Goal: Task Accomplishment & Management: Manage account settings

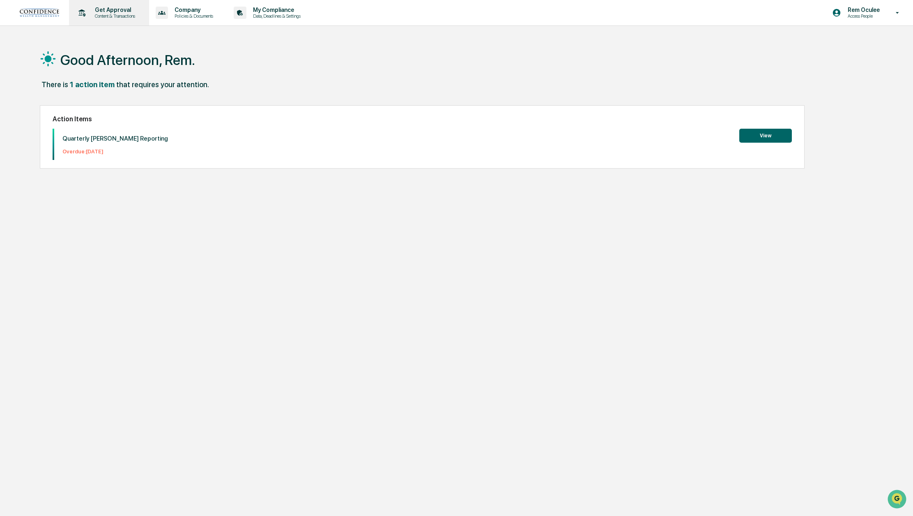
click at [138, 11] on p "Get Approval" at bounding box center [113, 10] width 51 height 7
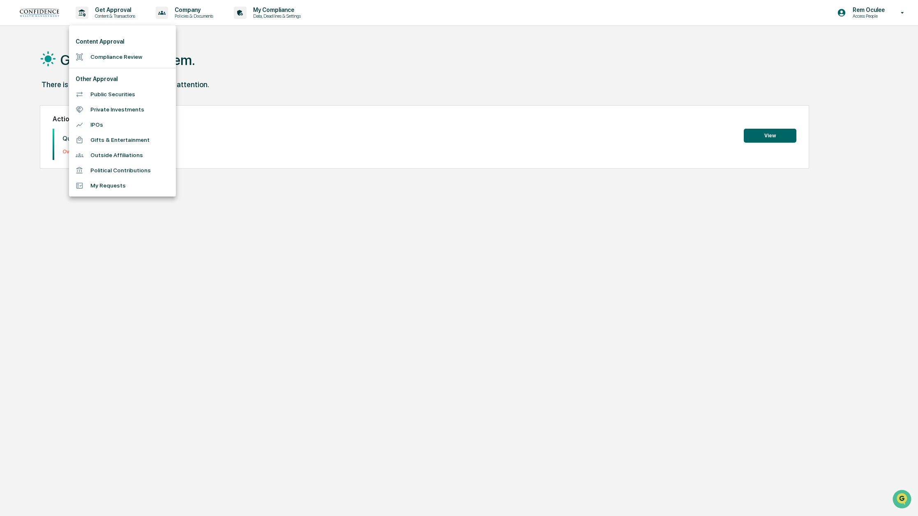
click at [208, 18] on div at bounding box center [459, 258] width 918 height 516
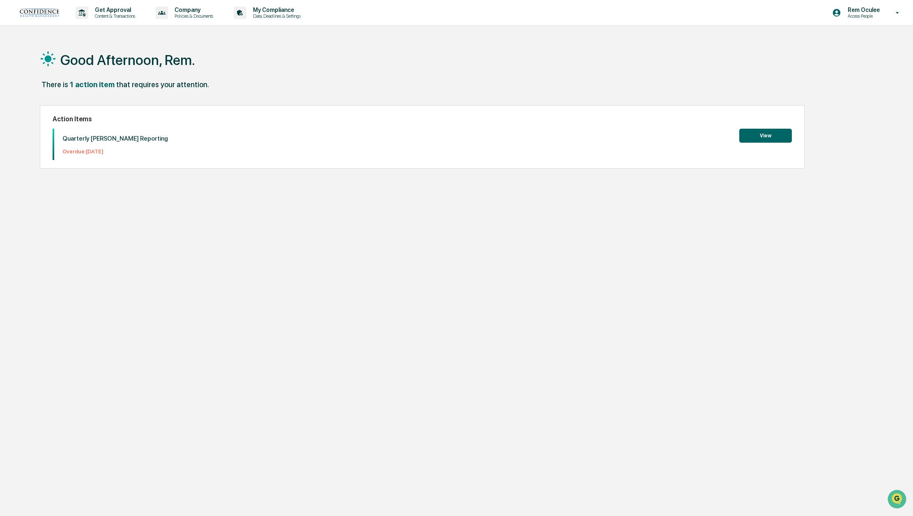
click at [208, 18] on p "Policies & Documents" at bounding box center [192, 16] width 49 height 6
click at [275, 9] on div at bounding box center [459, 258] width 918 height 516
click at [283, 9] on p "My Compliance" at bounding box center [276, 10] width 58 height 7
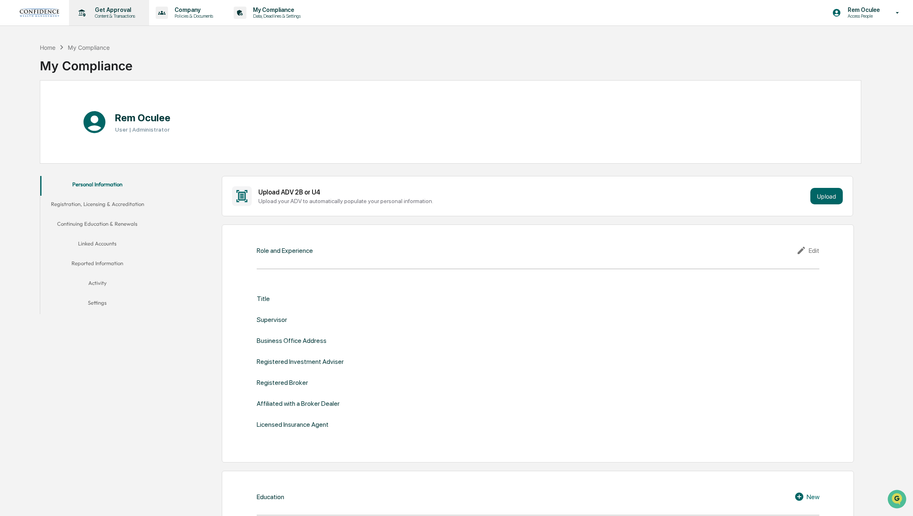
click at [125, 8] on p "Get Approval" at bounding box center [113, 10] width 51 height 7
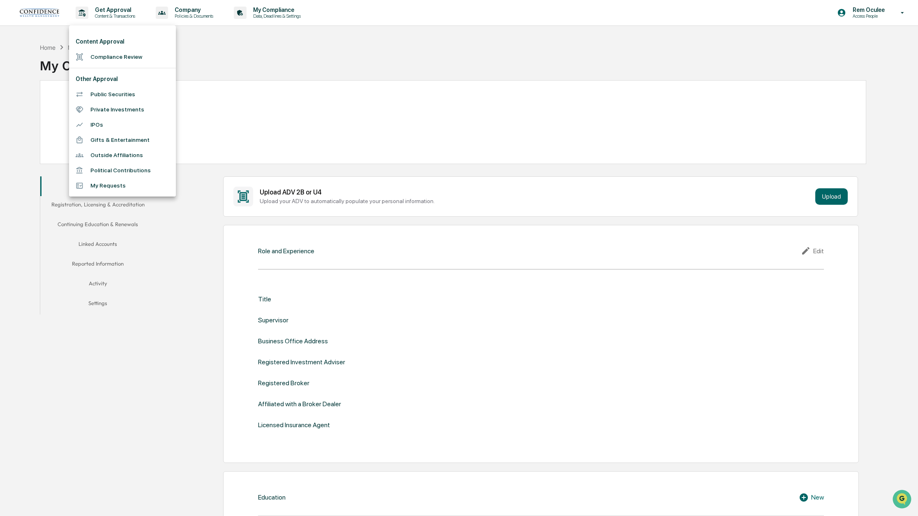
click at [123, 95] on li "Public Securities" at bounding box center [122, 94] width 107 height 15
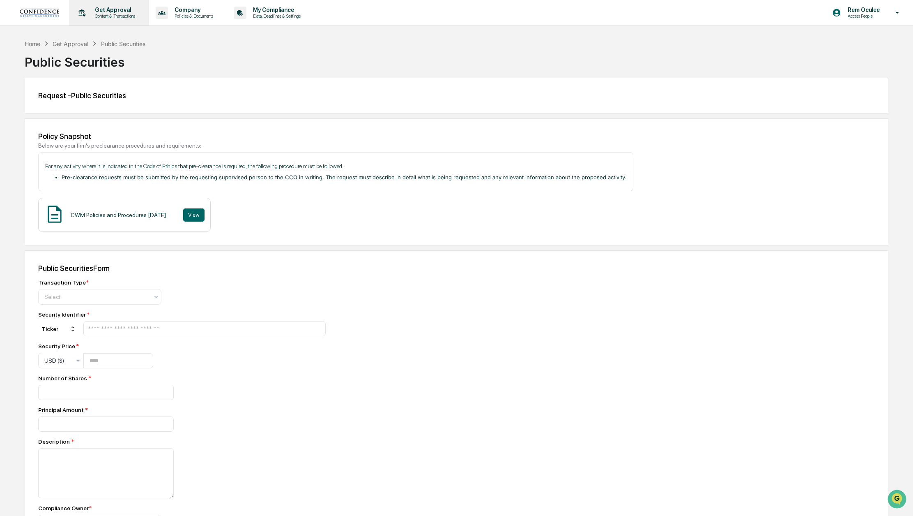
click at [128, 18] on p "Content & Transactions" at bounding box center [113, 16] width 51 height 6
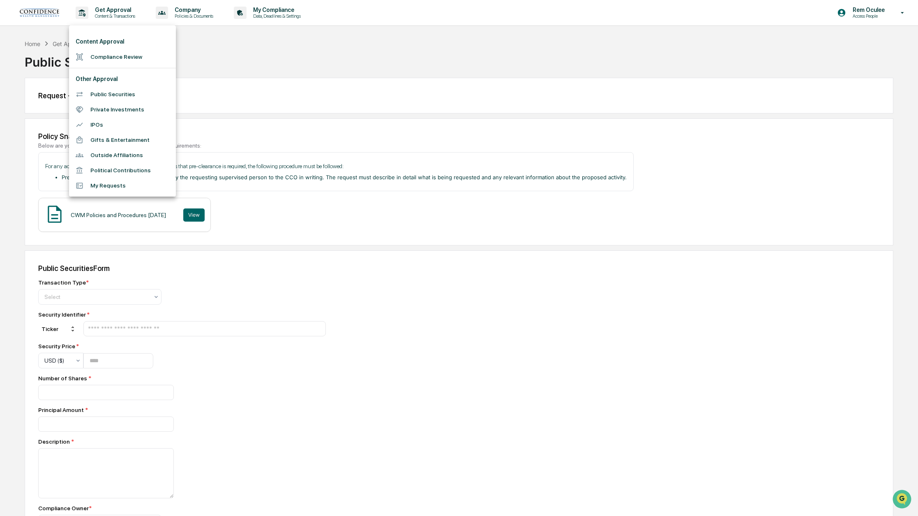
click at [118, 55] on li "Compliance Review" at bounding box center [122, 56] width 107 height 15
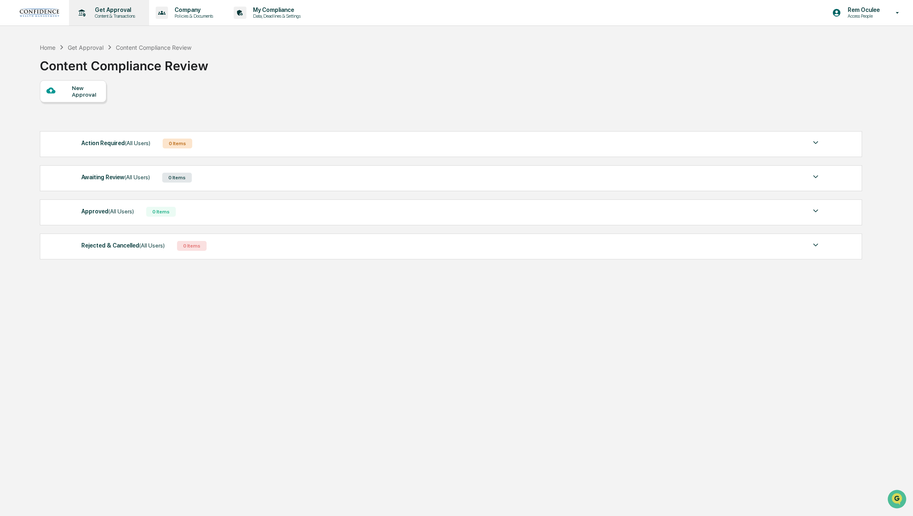
click at [125, 15] on p "Content & Transactions" at bounding box center [113, 16] width 51 height 6
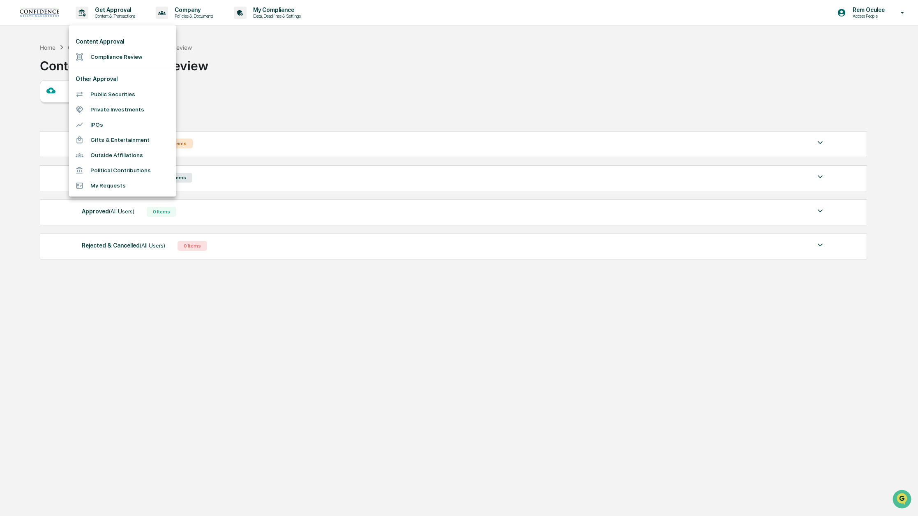
click at [112, 88] on li "Public Securities" at bounding box center [122, 94] width 107 height 15
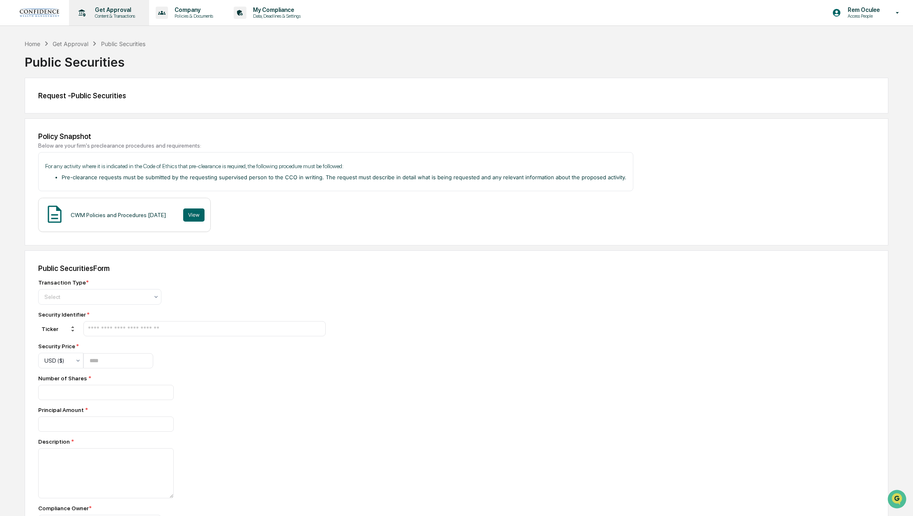
click at [122, 22] on div "Get Approval Content & Transactions" at bounding box center [108, 12] width 72 height 25
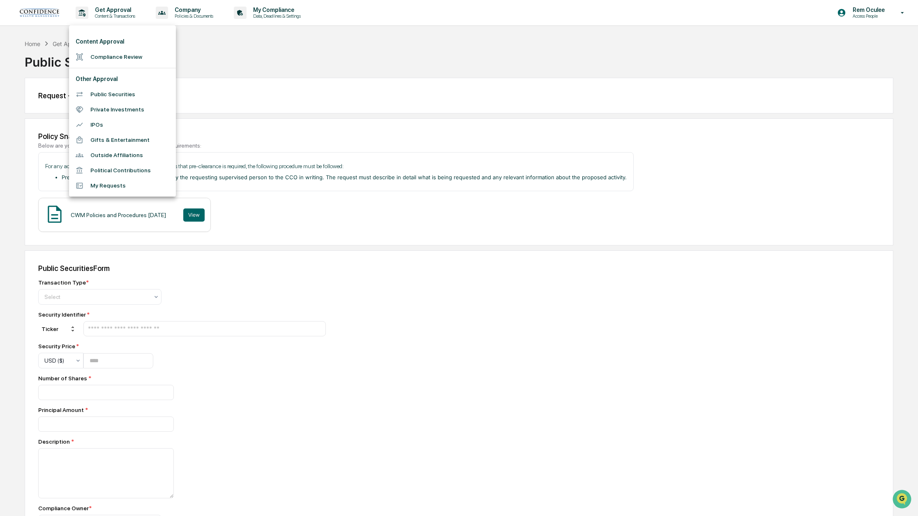
click at [196, 288] on div at bounding box center [459, 258] width 918 height 516
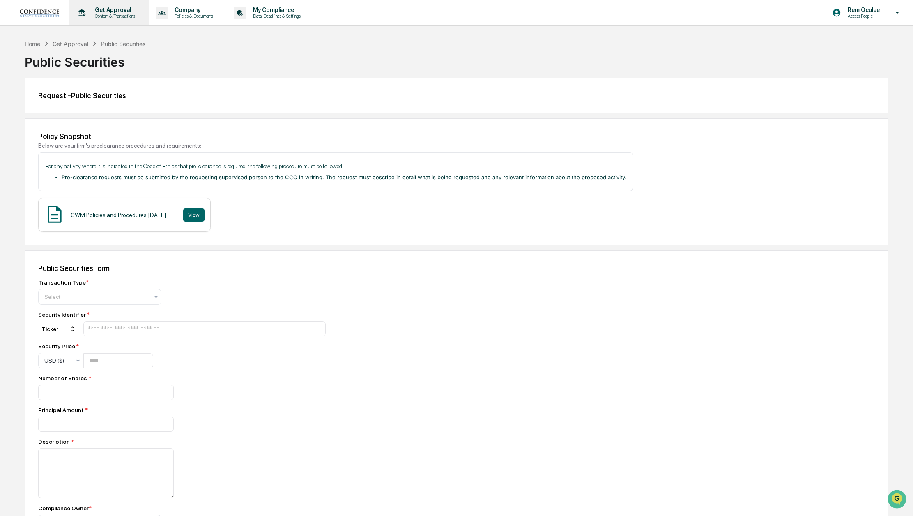
click at [133, 18] on p "Content & Transactions" at bounding box center [113, 16] width 51 height 6
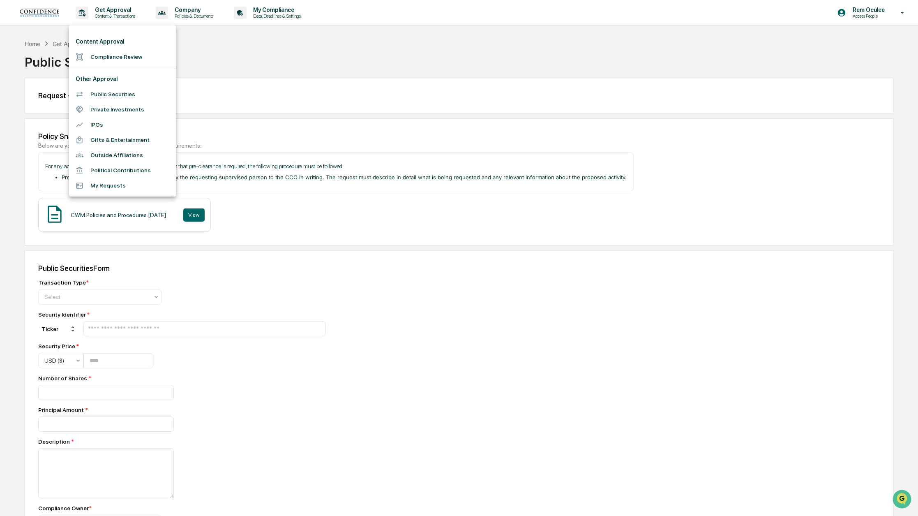
click at [123, 111] on li "Private Investments" at bounding box center [122, 109] width 107 height 15
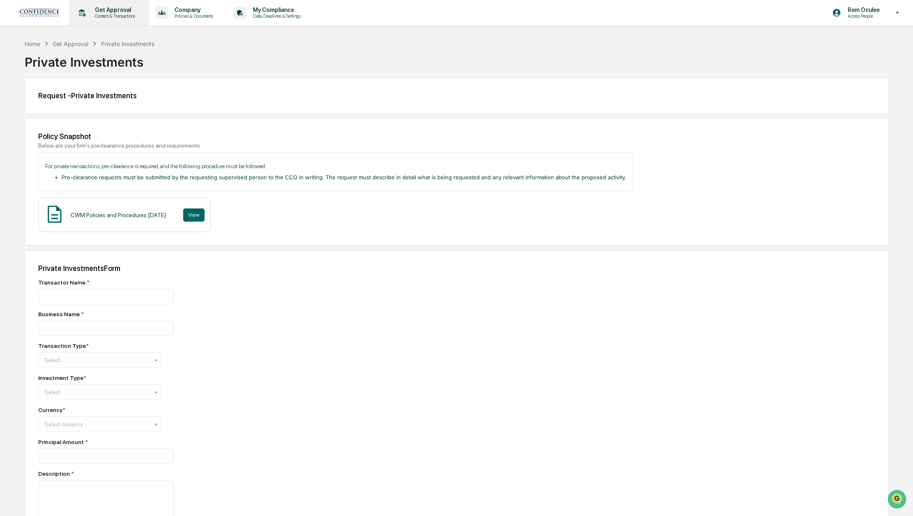
click at [129, 12] on p "Get Approval" at bounding box center [113, 10] width 51 height 7
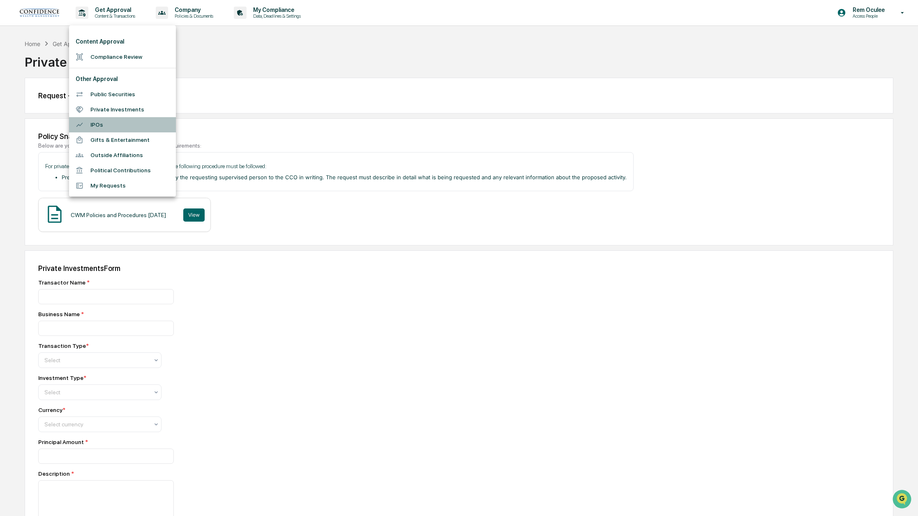
click at [126, 129] on li "IPOs" at bounding box center [122, 124] width 107 height 15
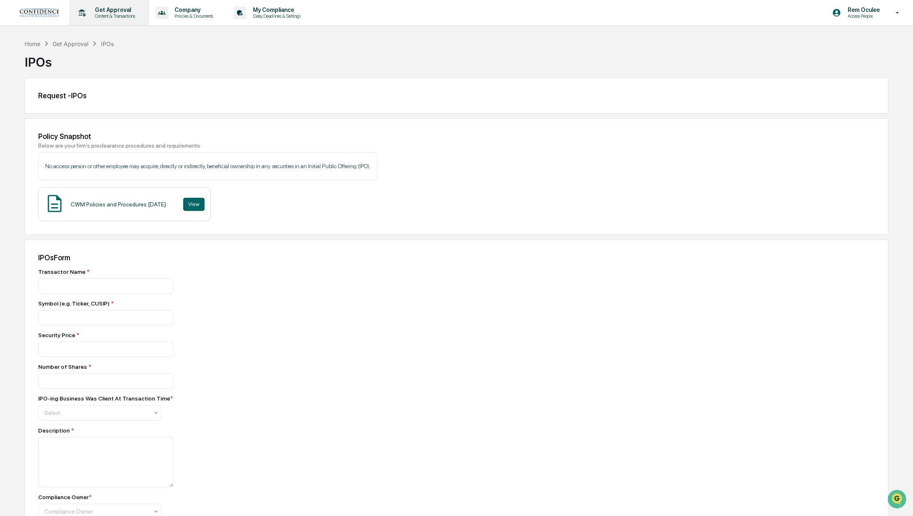
click at [125, 12] on p "Get Approval" at bounding box center [113, 10] width 51 height 7
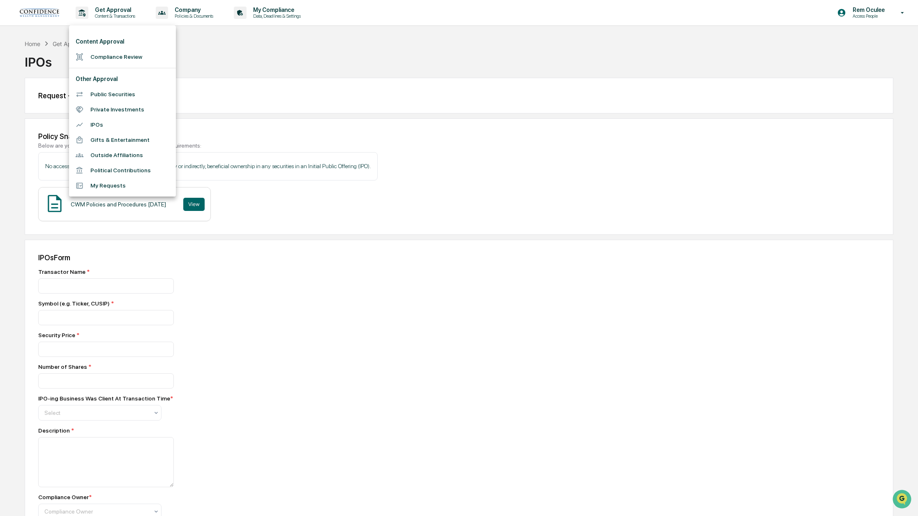
click at [120, 135] on li "Gifts & Entertainment" at bounding box center [122, 139] width 107 height 15
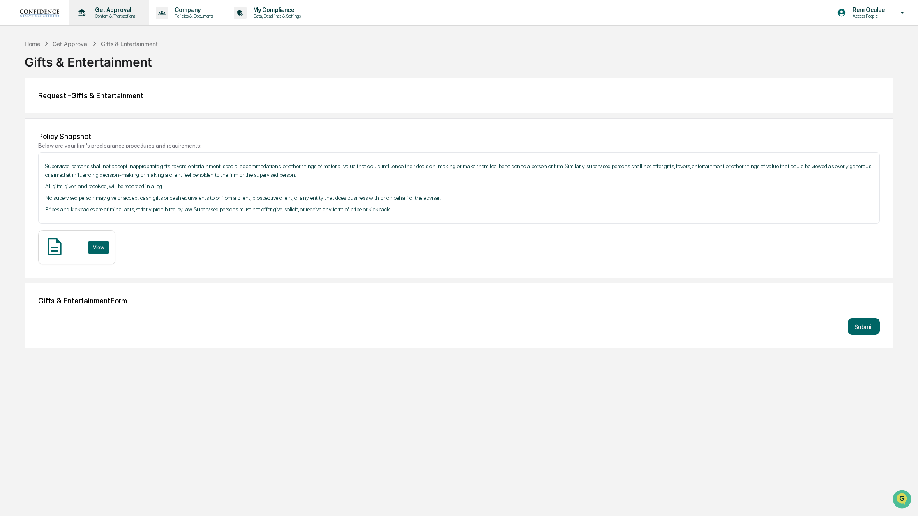
click at [127, 18] on p "Content & Transactions" at bounding box center [113, 16] width 51 height 6
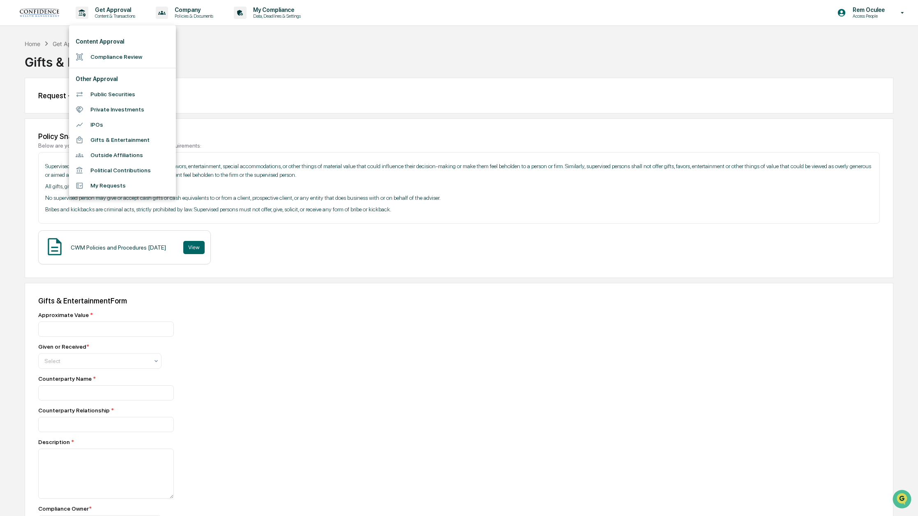
click at [200, 11] on div at bounding box center [459, 258] width 918 height 516
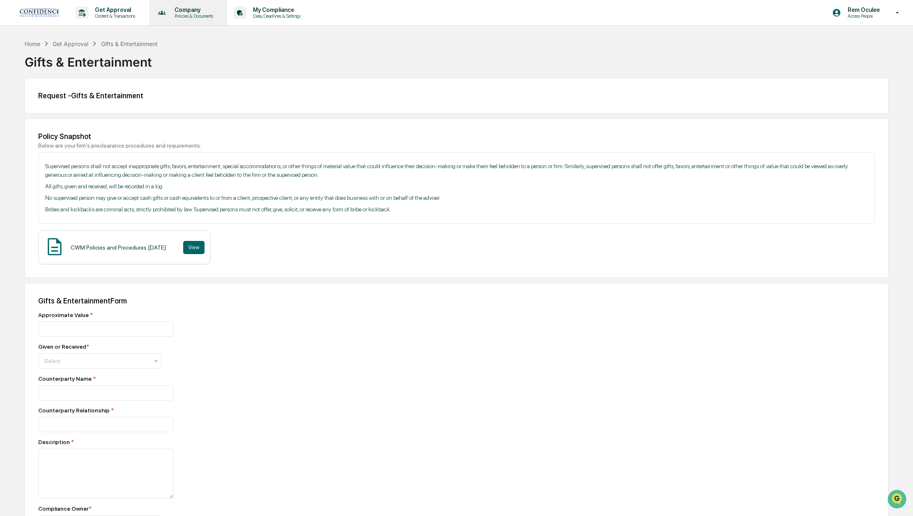
click at [200, 12] on p "Company" at bounding box center [192, 10] width 49 height 7
click at [272, 16] on div at bounding box center [459, 258] width 918 height 516
click at [870, 8] on p "Rem Oculee" at bounding box center [863, 10] width 43 height 7
click at [854, 46] on li "Switch to Admin view..." at bounding box center [853, 41] width 115 height 15
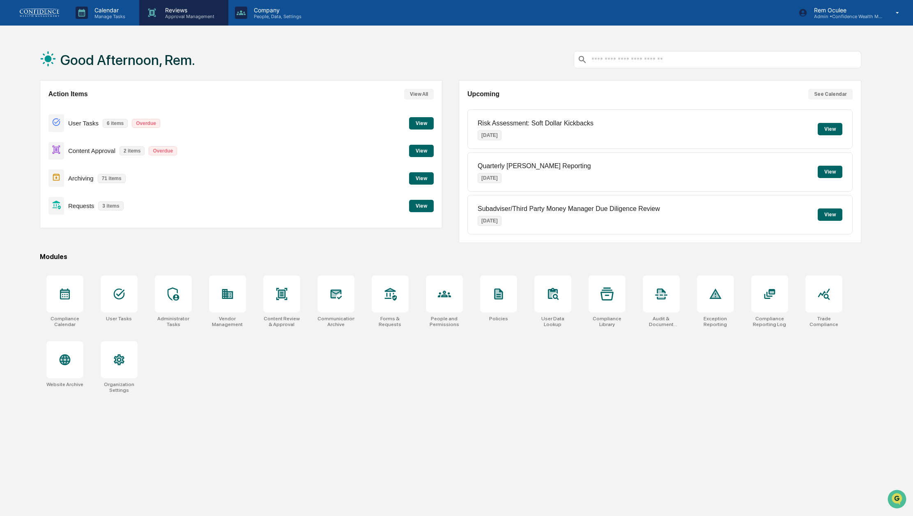
click at [186, 17] on p "Approval Management" at bounding box center [189, 17] width 60 height 6
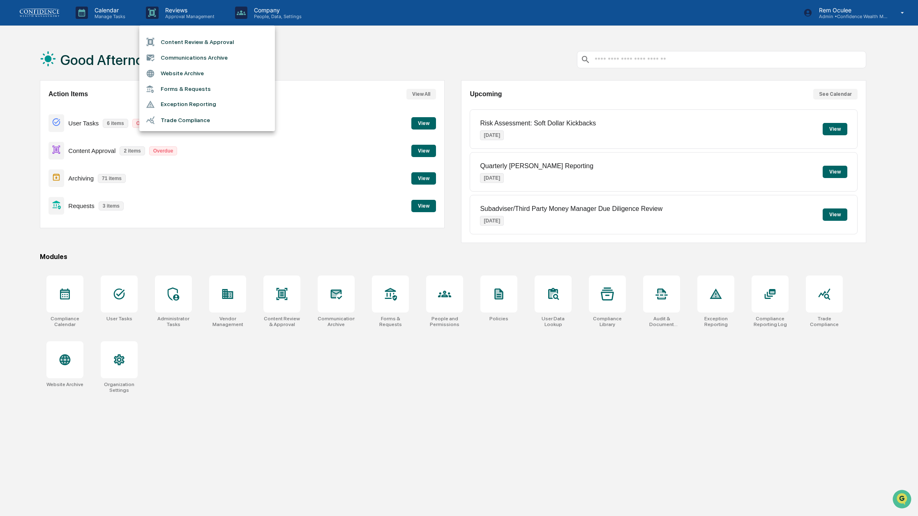
click at [267, 168] on div at bounding box center [459, 258] width 918 height 516
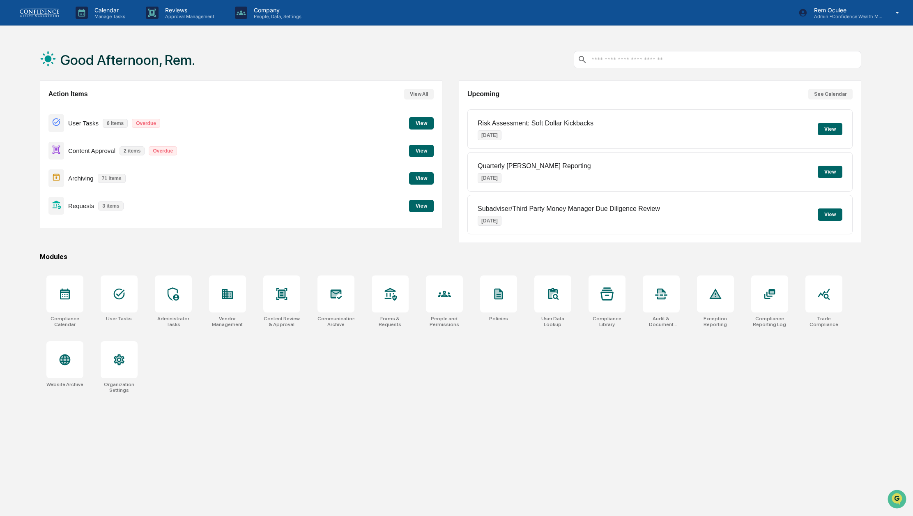
click at [424, 201] on button "View" at bounding box center [421, 206] width 25 height 12
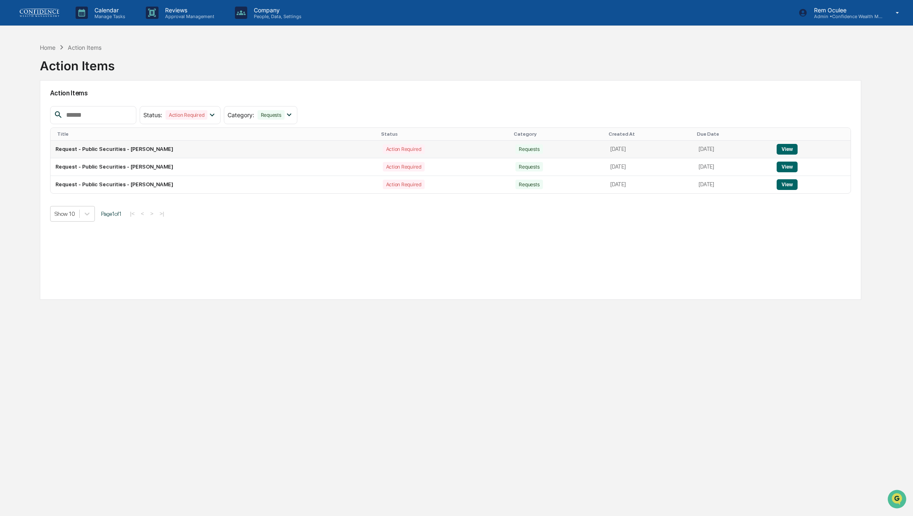
click at [791, 148] on button "View" at bounding box center [787, 149] width 21 height 11
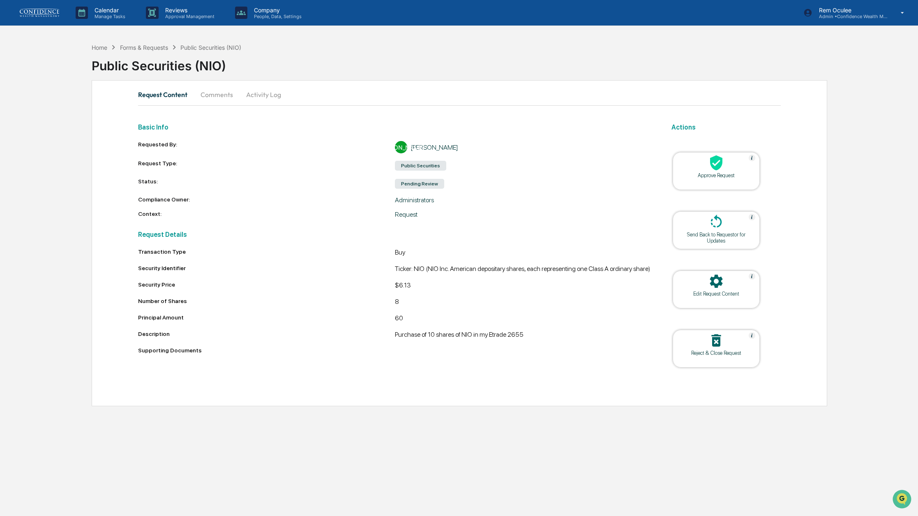
click at [685, 159] on div at bounding box center [716, 164] width 82 height 18
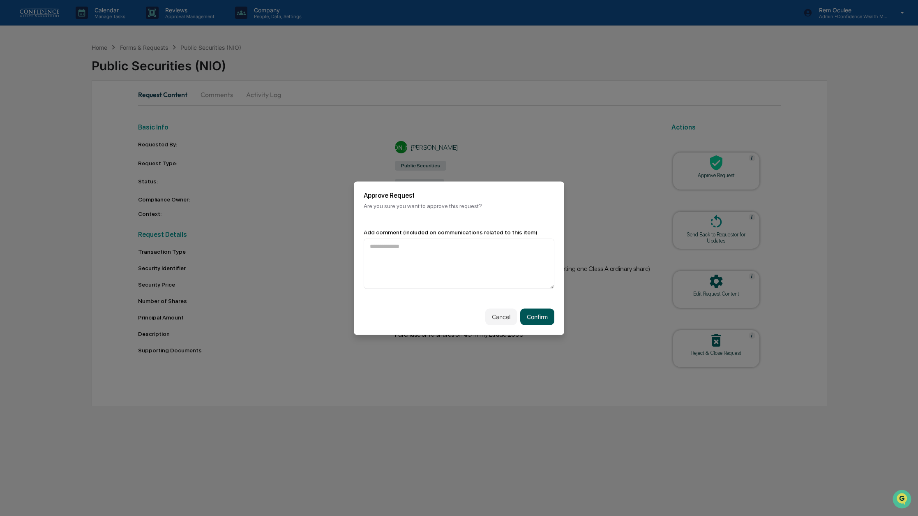
click at [549, 323] on button "Confirm" at bounding box center [537, 316] width 34 height 16
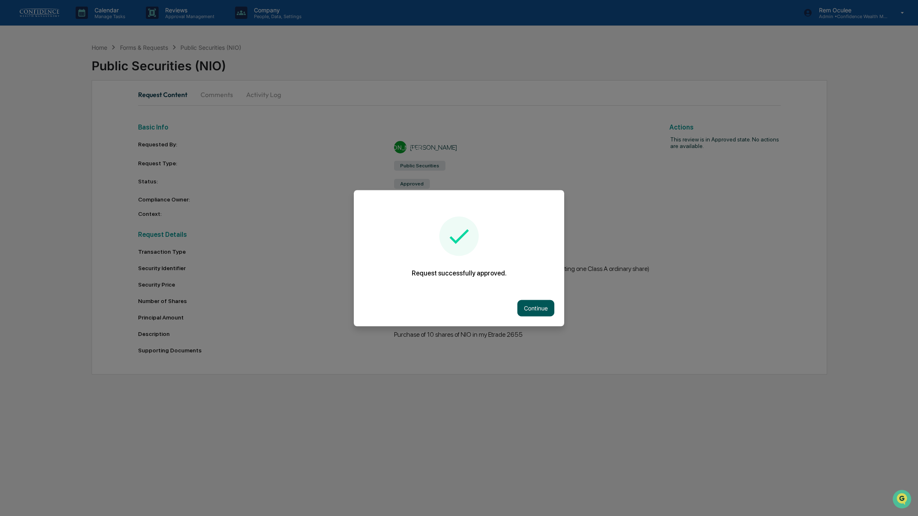
click at [524, 300] on button "Continue" at bounding box center [535, 308] width 37 height 16
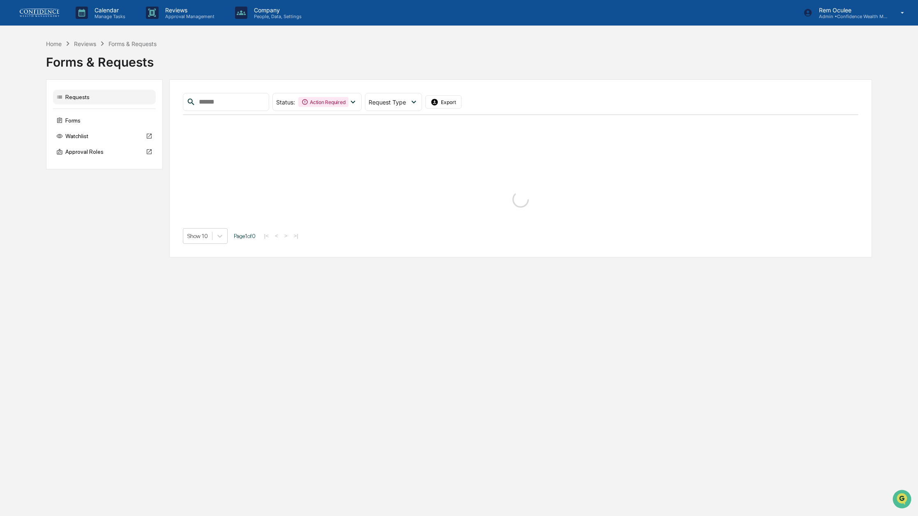
click at [524, 298] on div "Calendar Manage Tasks Reviews Approval Management Company People, Data, Setting…" at bounding box center [459, 258] width 918 height 516
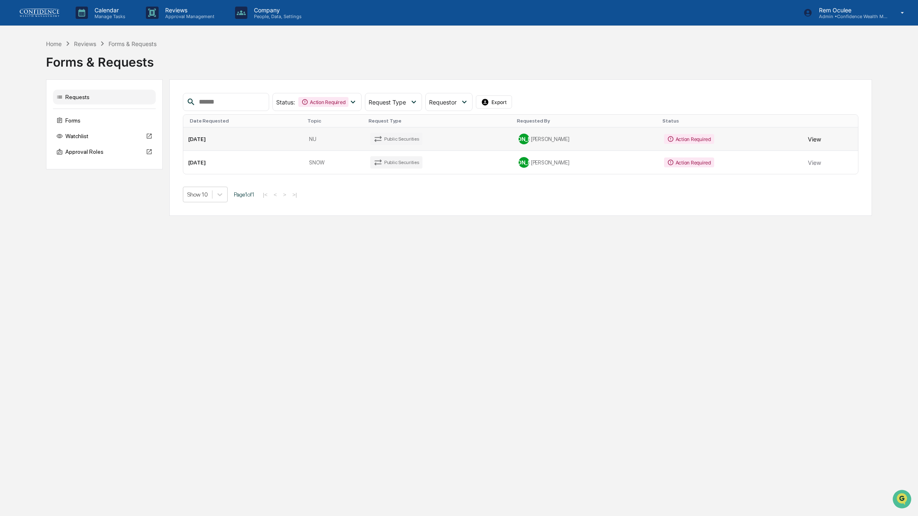
click at [816, 142] on button "View" at bounding box center [814, 139] width 13 height 16
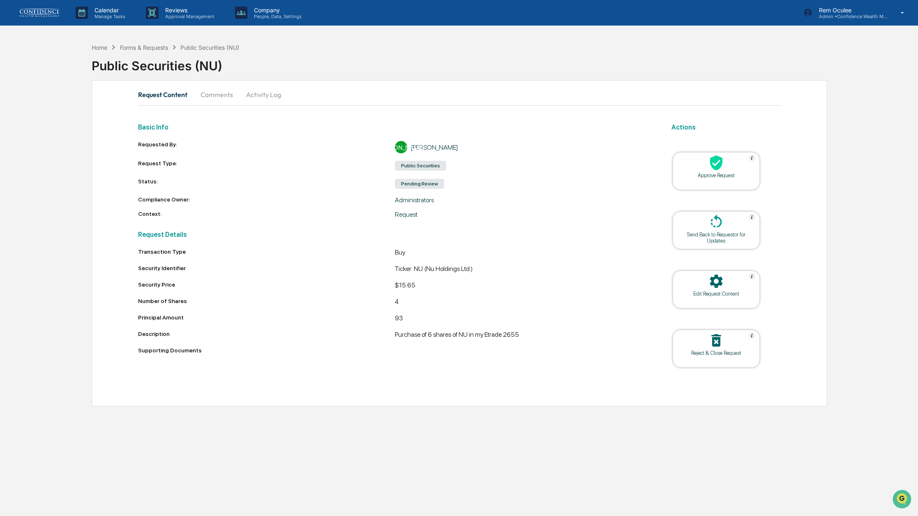
click at [727, 177] on div "Approve Request" at bounding box center [716, 175] width 74 height 6
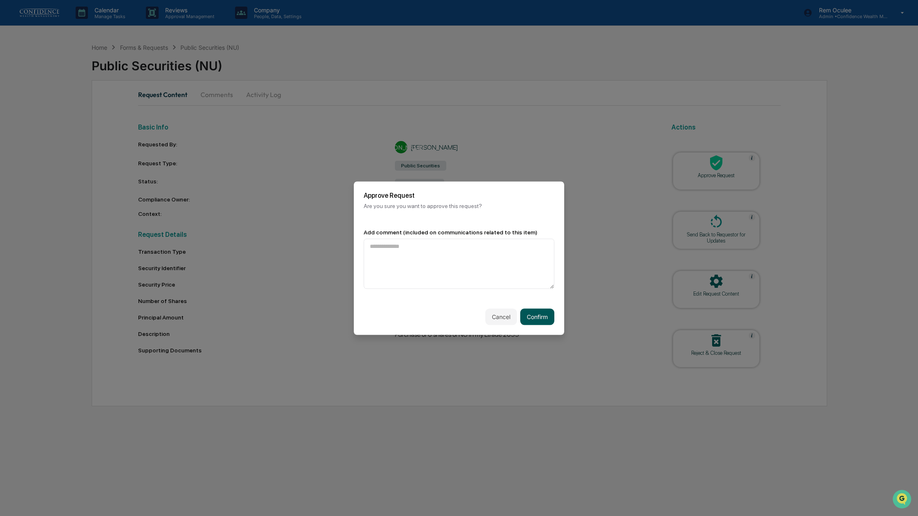
click at [548, 320] on button "Confirm" at bounding box center [537, 316] width 34 height 16
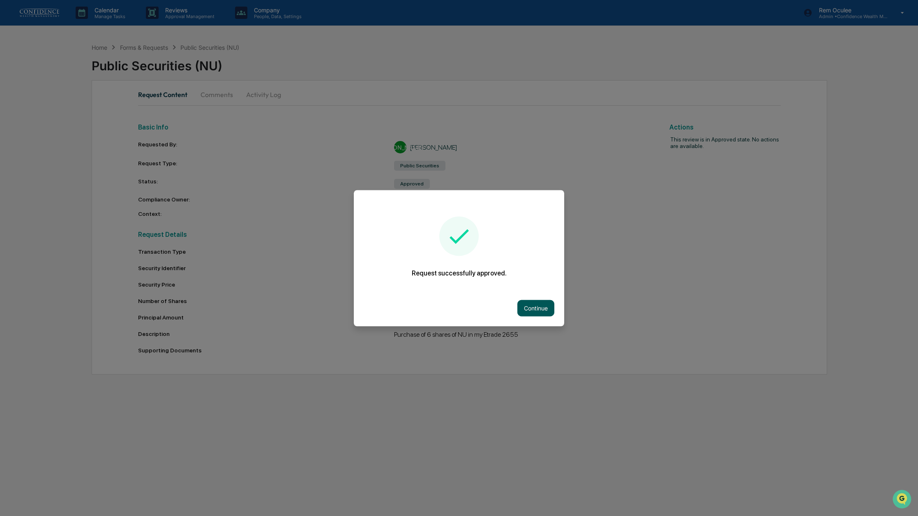
click at [542, 305] on button "Continue" at bounding box center [535, 308] width 37 height 16
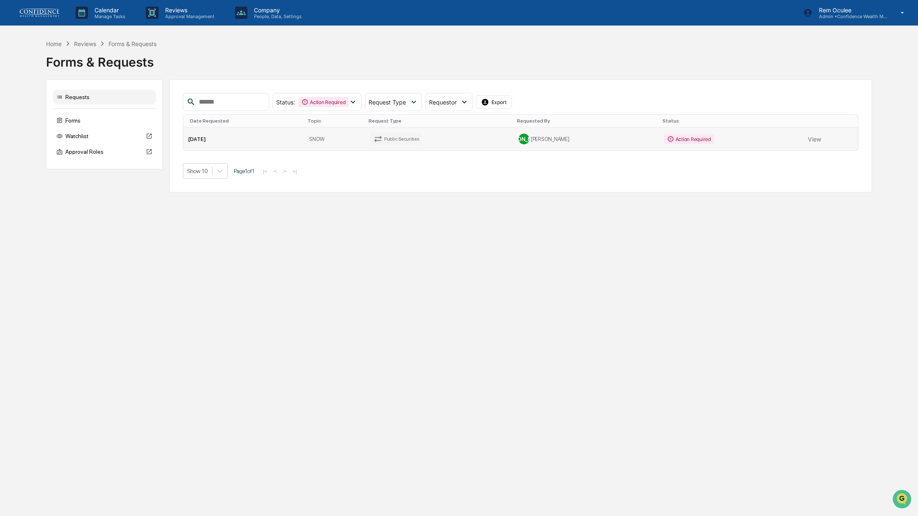
click at [805, 138] on td "View" at bounding box center [830, 138] width 55 height 23
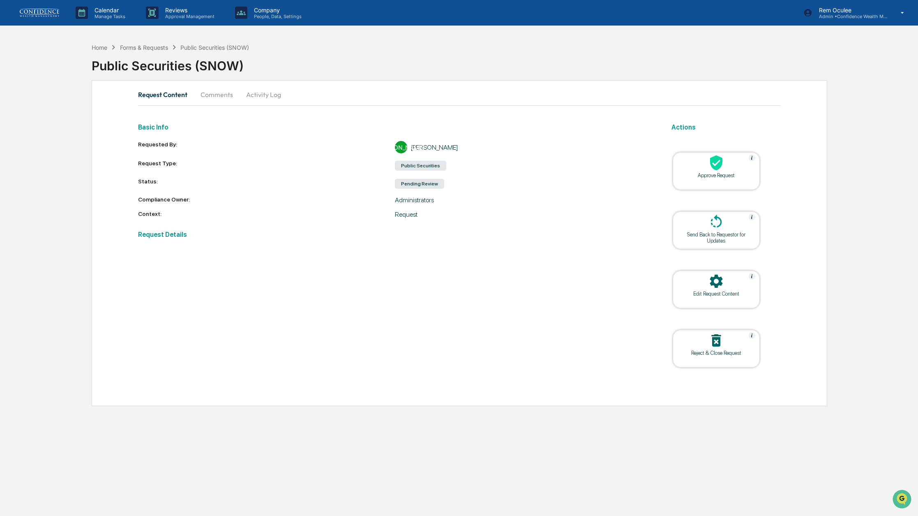
click at [743, 159] on div at bounding box center [716, 164] width 82 height 18
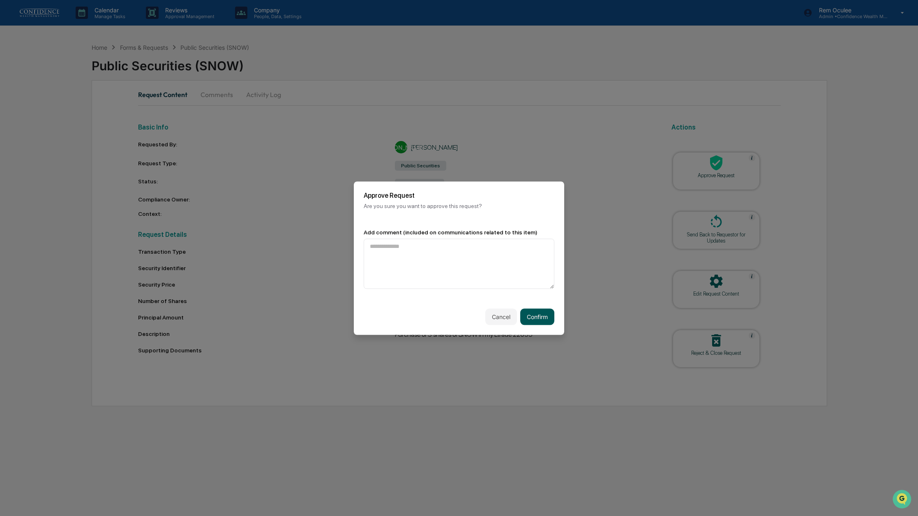
click at [533, 315] on button "Confirm" at bounding box center [537, 316] width 34 height 16
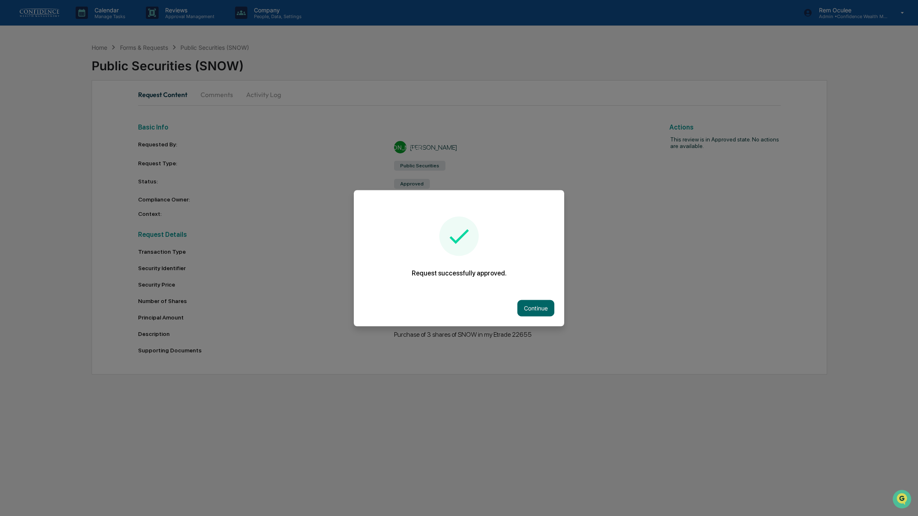
click at [534, 321] on div "Continue" at bounding box center [459, 308] width 210 height 36
click at [538, 316] on div "Continue" at bounding box center [459, 308] width 210 height 36
click at [537, 311] on button "Continue" at bounding box center [535, 308] width 37 height 16
